Goal: Task Accomplishment & Management: Use online tool/utility

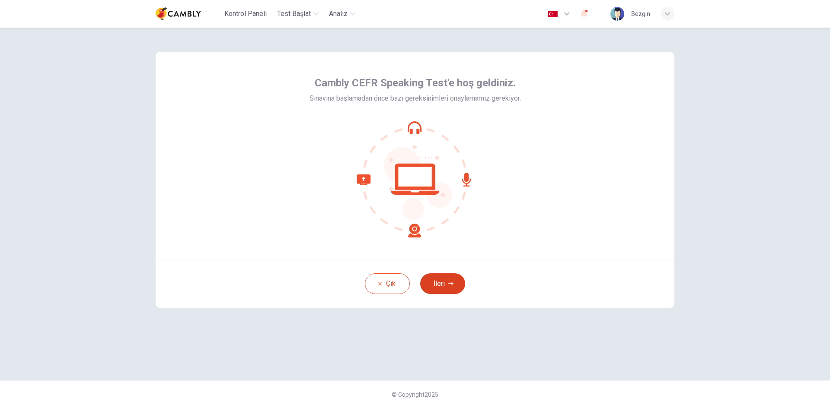
click at [440, 280] on button "İleri" at bounding box center [442, 284] width 45 height 21
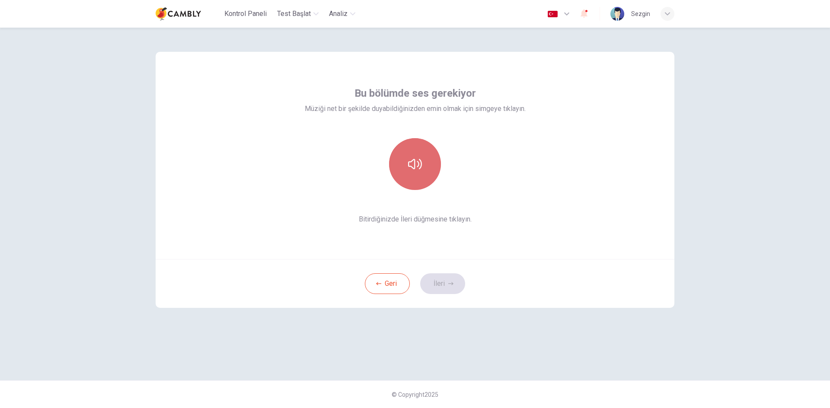
click at [421, 164] on icon "button" at bounding box center [415, 164] width 14 height 10
click at [450, 280] on button "İleri" at bounding box center [442, 284] width 45 height 21
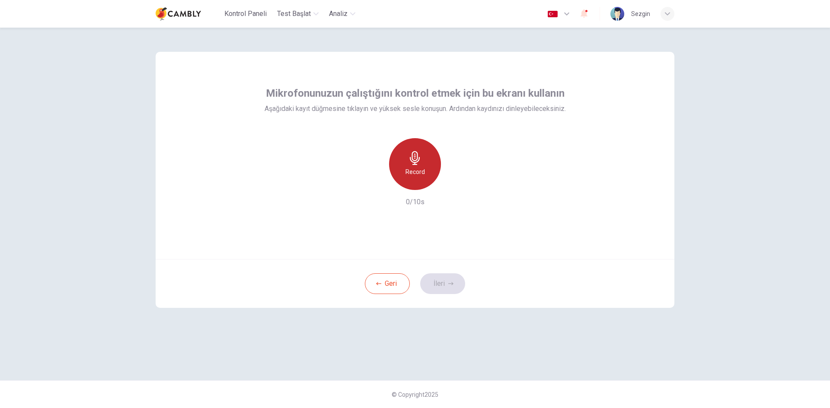
click at [418, 165] on div "Record" at bounding box center [415, 164] width 52 height 52
click at [417, 161] on icon "button" at bounding box center [415, 158] width 14 height 14
click at [455, 183] on icon "button" at bounding box center [455, 183] width 4 height 5
click at [448, 278] on button "İleri" at bounding box center [442, 284] width 45 height 21
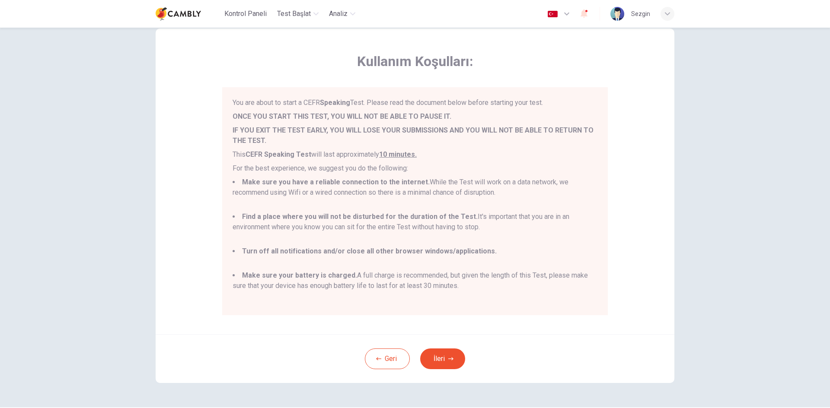
scroll to position [43, 0]
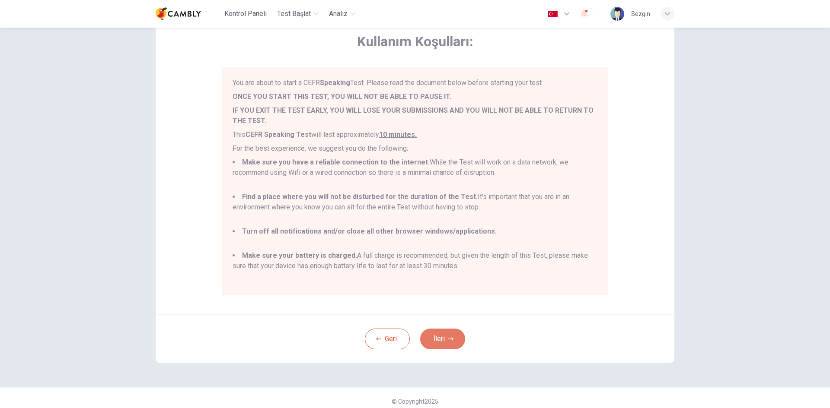
click at [445, 336] on button "İleri" at bounding box center [442, 339] width 45 height 21
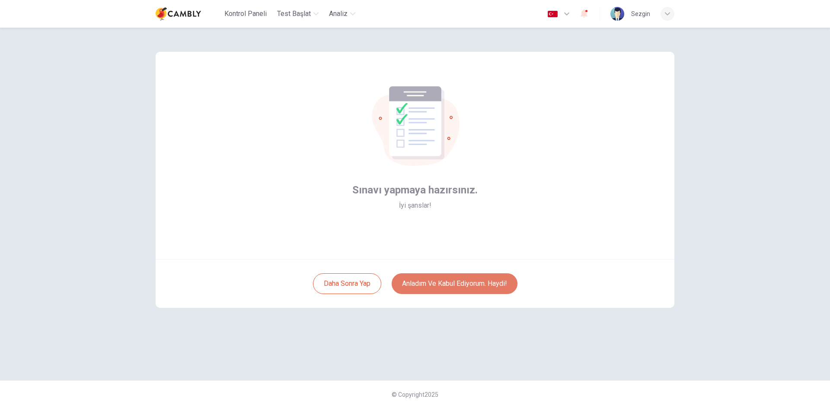
click at [459, 281] on button "Anladım ve kabul ediyorum. Haydi!" at bounding box center [455, 284] width 126 height 21
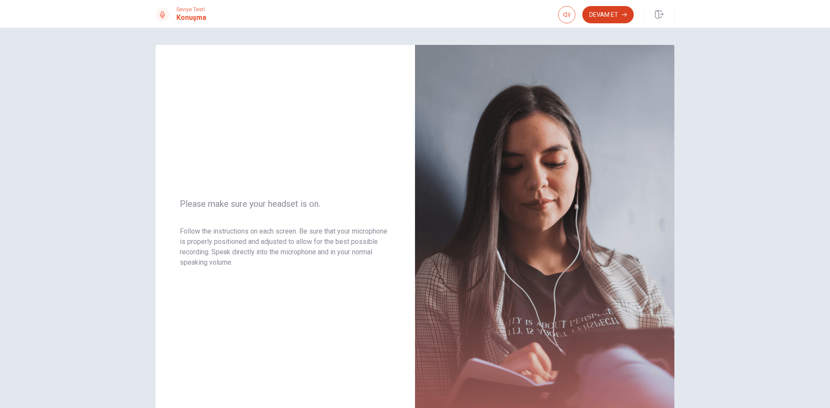
click at [605, 15] on button "Devam Et" at bounding box center [607, 14] width 51 height 17
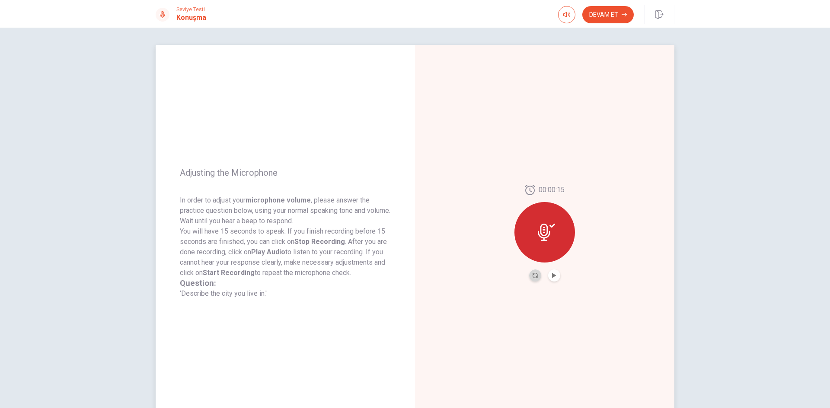
click at [530, 278] on button "Record Again" at bounding box center [535, 276] width 12 height 12
click at [542, 238] on icon at bounding box center [544, 229] width 13 height 17
click at [554, 277] on icon "Play Audio" at bounding box center [554, 275] width 5 height 5
click at [606, 12] on button "Devam Et" at bounding box center [607, 14] width 51 height 17
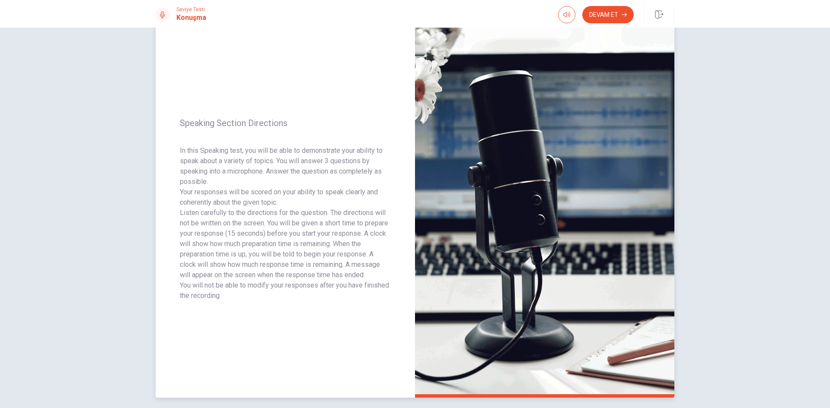
scroll to position [43, 0]
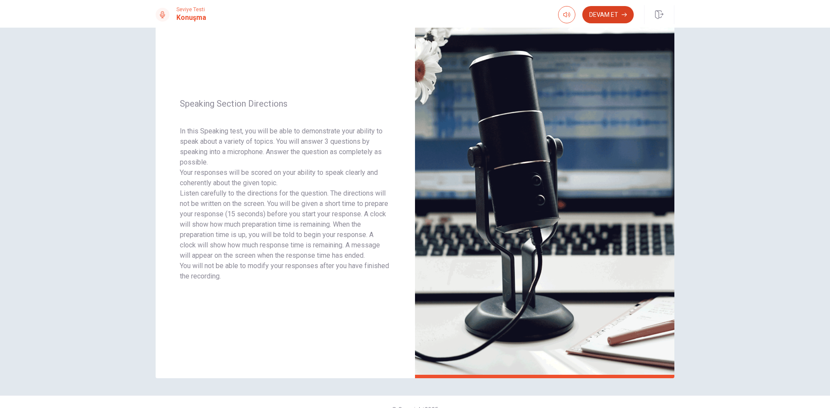
click at [601, 17] on button "Devam Et" at bounding box center [607, 14] width 51 height 17
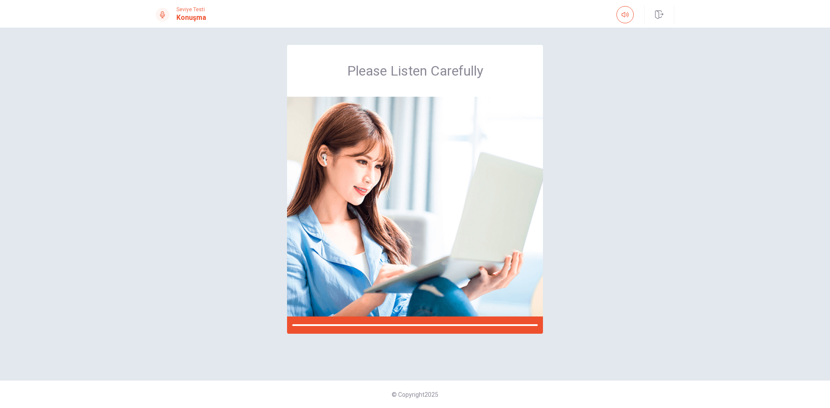
scroll to position [0, 0]
click at [604, 183] on div "Please Listen Carefully" at bounding box center [415, 204] width 546 height 319
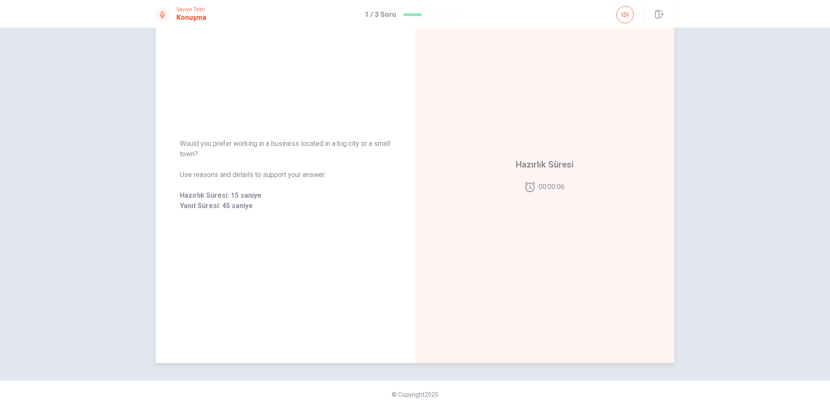
scroll to position [15, 0]
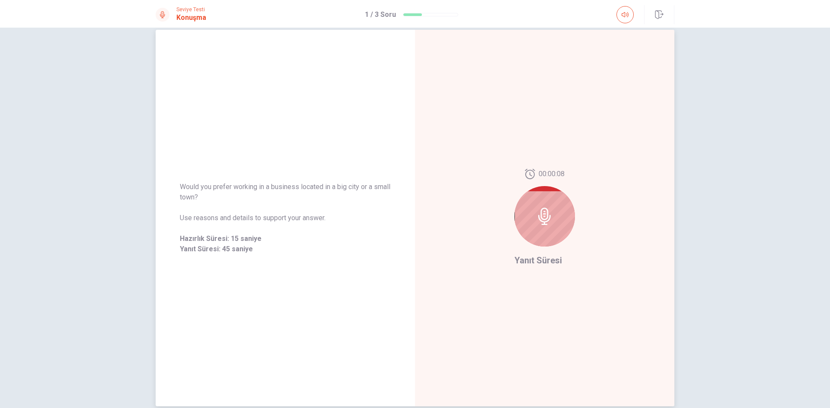
click at [543, 220] on icon at bounding box center [544, 216] width 17 height 17
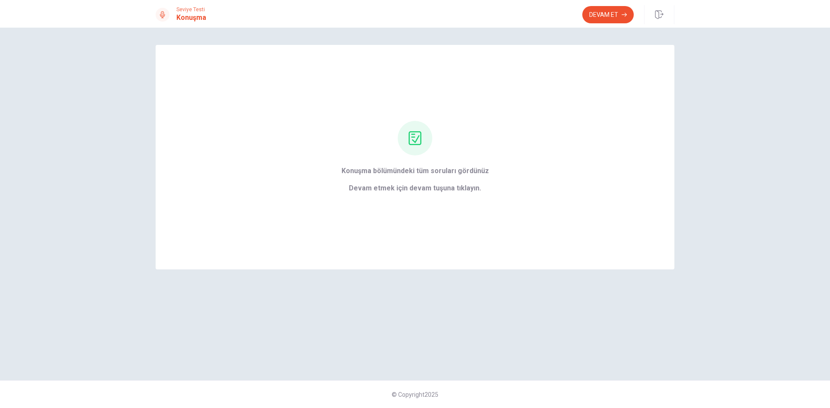
click at [587, 7] on button "Devam Et" at bounding box center [607, 14] width 51 height 17
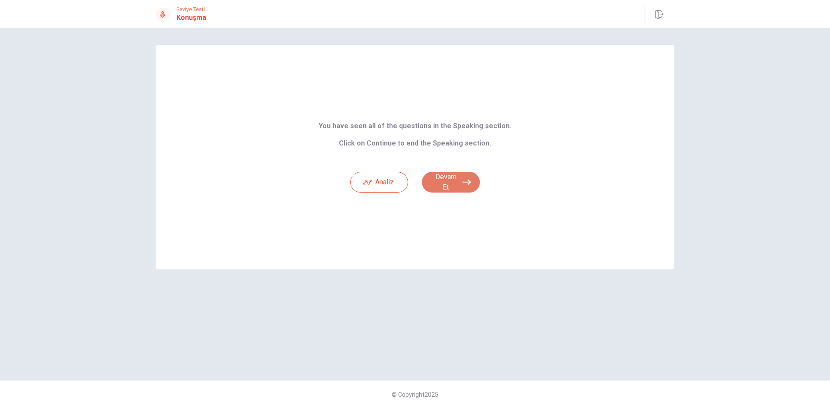
click at [456, 183] on button "Devam Et" at bounding box center [451, 182] width 58 height 21
